Goal: Use online tool/utility: Utilize a website feature to perform a specific function

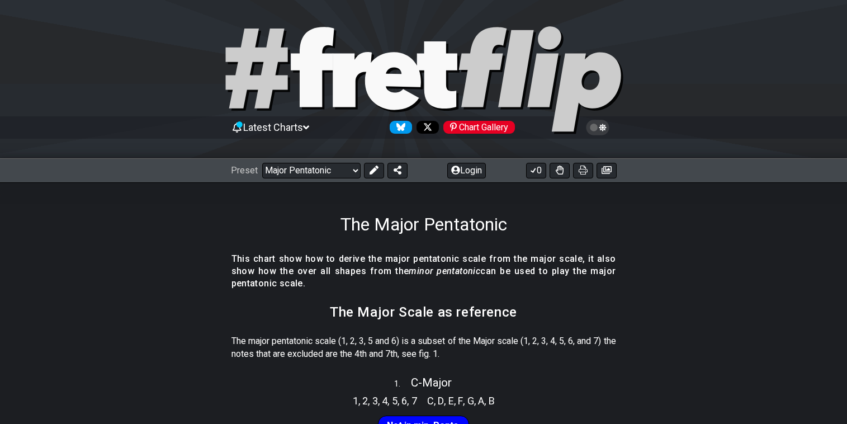
select select "/major-pentatonic"
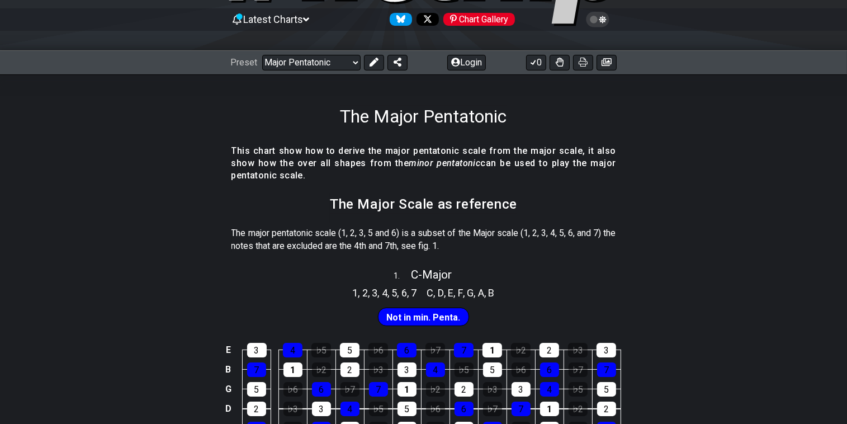
scroll to position [112, 0]
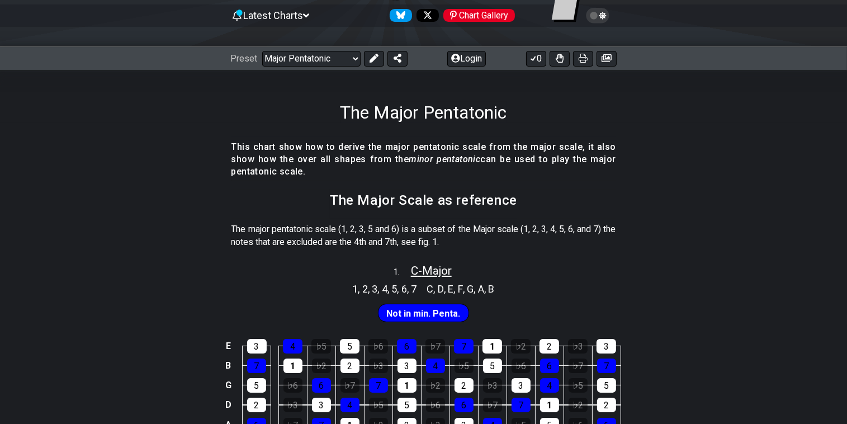
click at [416, 269] on span "C - Major" at bounding box center [431, 270] width 41 height 13
select select "C"
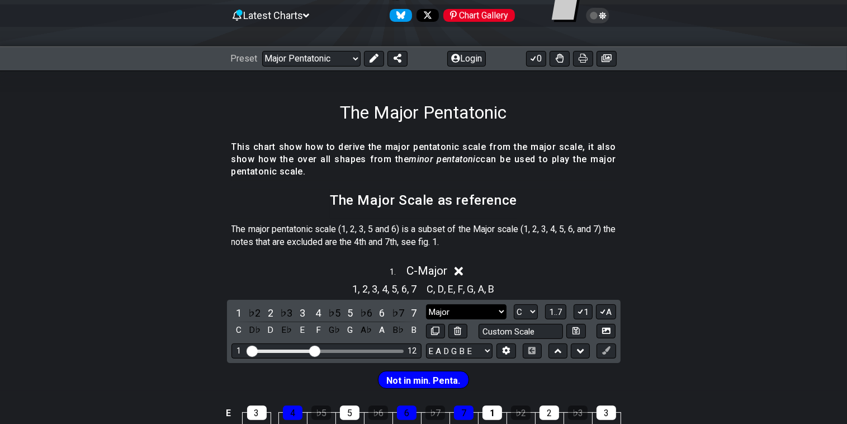
click at [501, 305] on select "Major Major Minor Pentatonic Major Pentatonic Minor Blues Major Blues Major / […" at bounding box center [466, 311] width 80 height 15
select select "Minor Pentatonic"
click at [426, 304] on select "Major Major Minor Pentatonic Major Pentatonic Minor Blues Major Blues Major / […" at bounding box center [466, 311] width 80 height 15
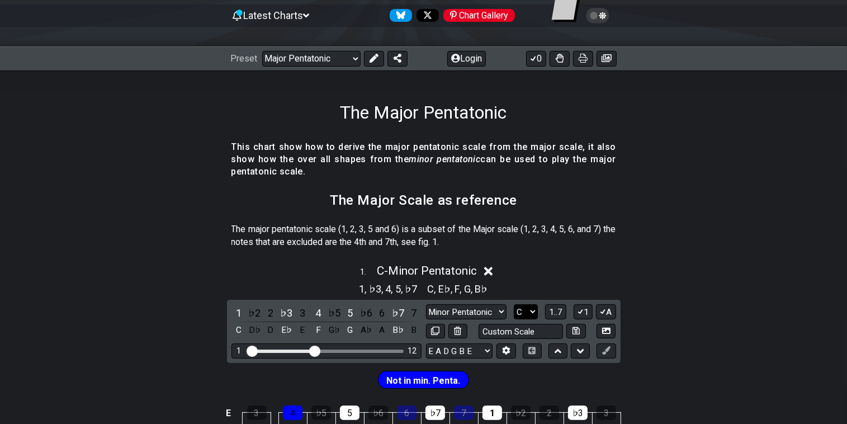
click at [529, 313] on select "A♭ A A♯ B♭ B C C♯ D♭ D D♯ E♭ E F F♯ G♭ G G♯" at bounding box center [526, 311] width 24 height 15
select select "A"
click at [514, 304] on select "A♭ A A♯ B♭ B C C♯ D♭ D D♯ E♭ E F F♯ G♭ G G♯" at bounding box center [526, 311] width 24 height 15
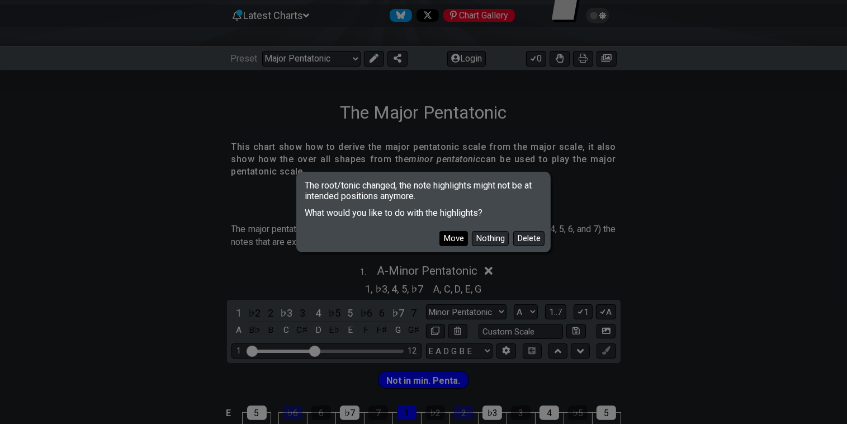
click at [451, 242] on button "Move" at bounding box center [453, 238] width 28 height 15
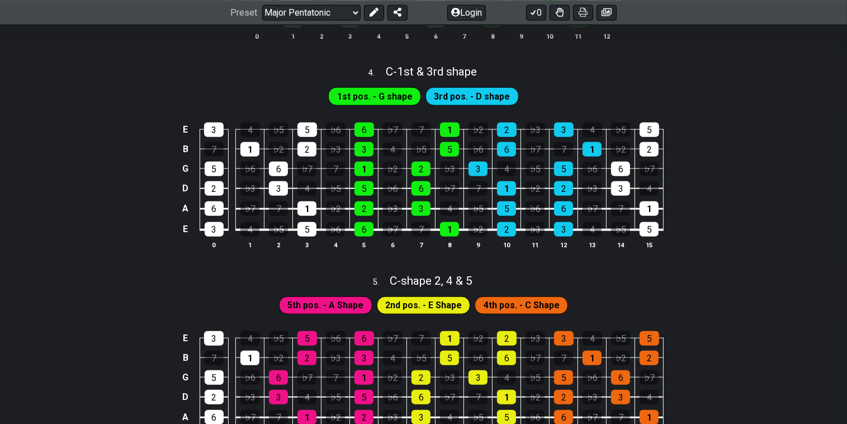
scroll to position [1229, 0]
